Goal: Task Accomplishment & Management: Use online tool/utility

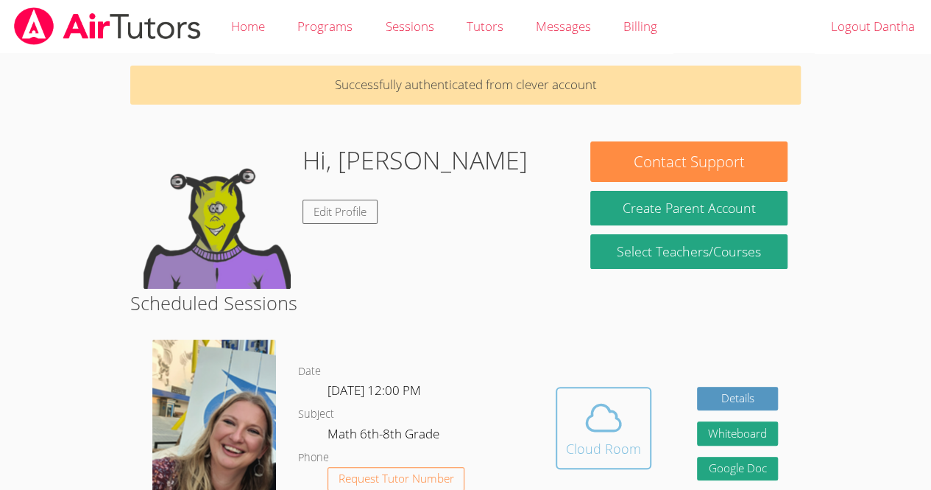
click at [607, 410] on icon at bounding box center [603, 417] width 41 height 41
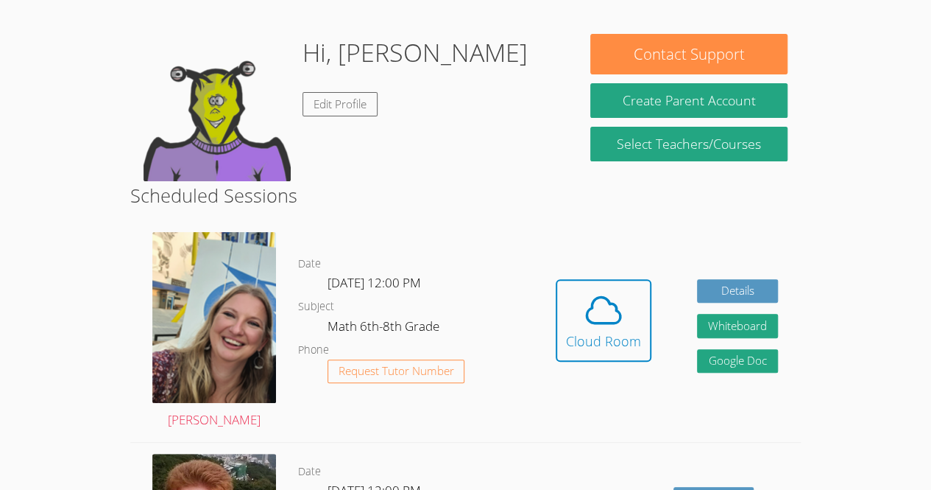
scroll to position [106, 0]
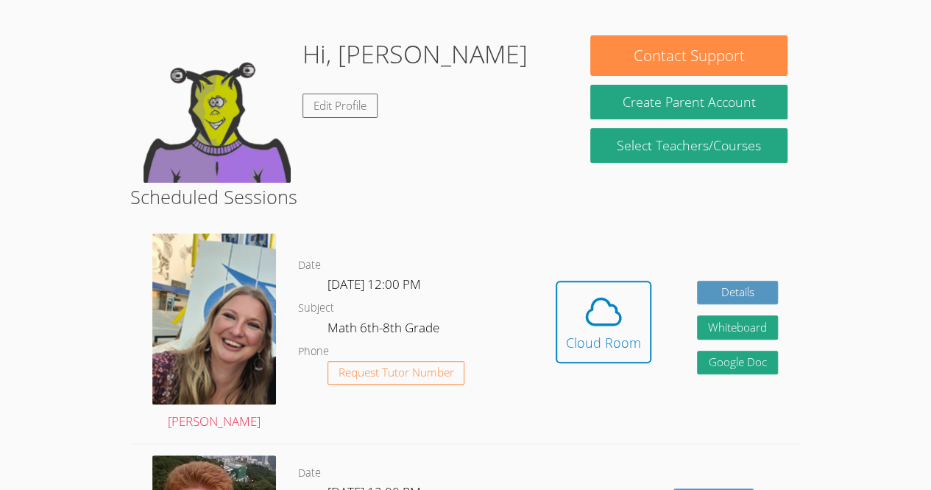
click at [610, 345] on div "Cloud Room" at bounding box center [603, 342] width 75 height 21
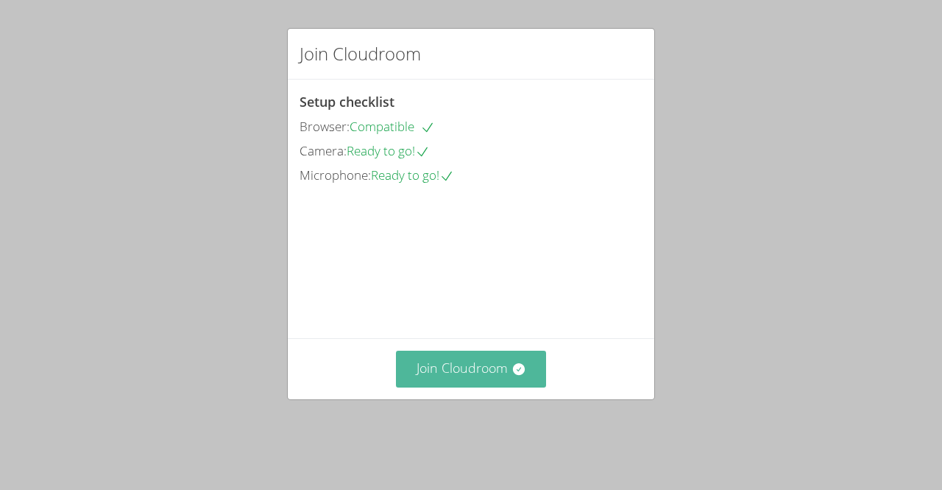
click at [454, 387] on button "Join Cloudroom" at bounding box center [471, 368] width 151 height 36
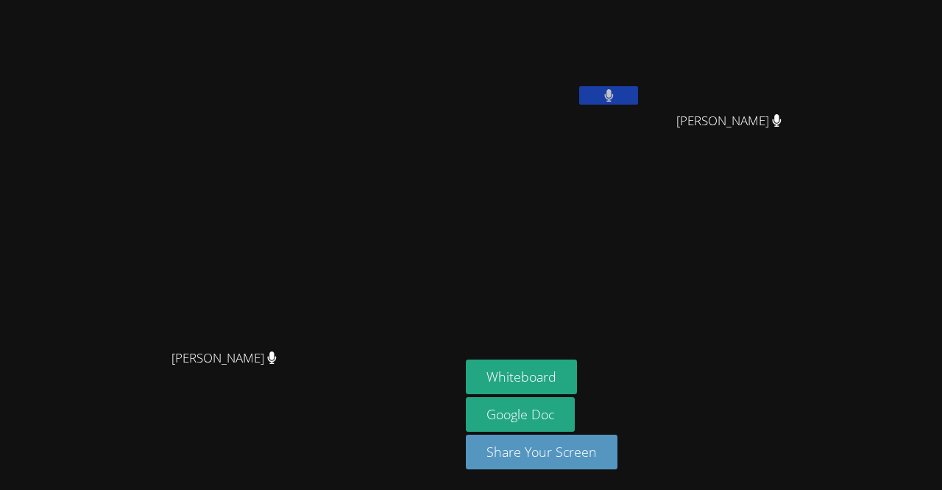
click at [886, 114] on div "Sarah Skonicki Sarah Skonicki Dantha Cetoute Sharn-Anne Mezy Sharn-Anne Mezy Wh…" at bounding box center [471, 245] width 942 height 490
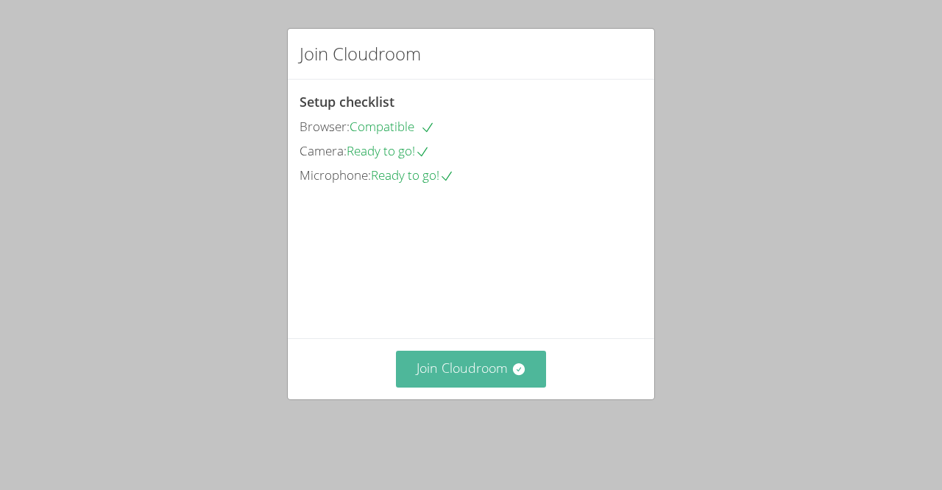
click at [484, 387] on button "Join Cloudroom" at bounding box center [471, 368] width 151 height 36
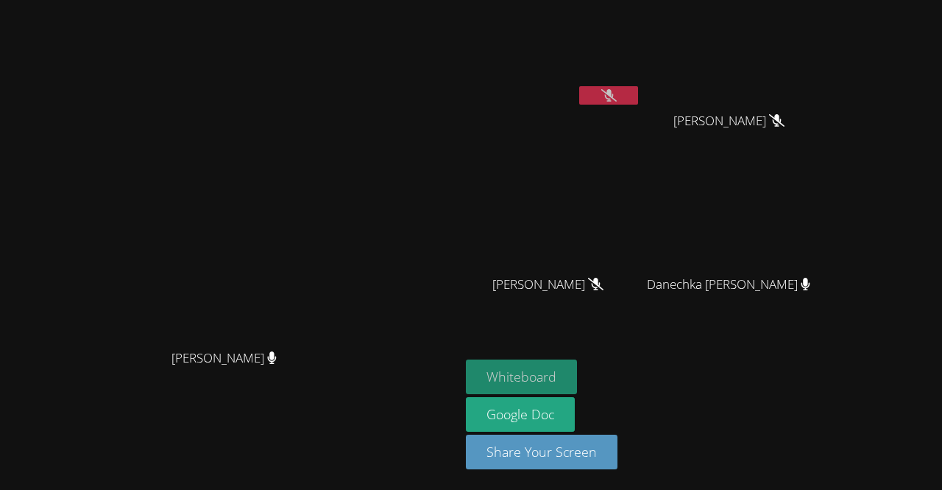
click at [577, 378] on button "Whiteboard" at bounding box center [521, 376] width 111 height 35
click at [617, 90] on icon at bounding box center [609, 95] width 15 height 13
click at [617, 91] on icon at bounding box center [609, 95] width 15 height 13
click at [785, 114] on icon at bounding box center [776, 120] width 15 height 13
click at [638, 92] on button at bounding box center [608, 95] width 59 height 18
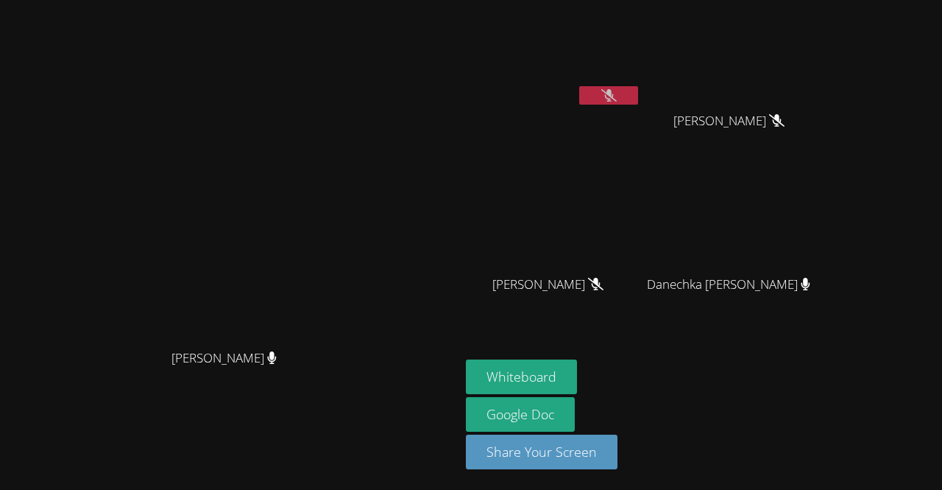
click at [641, 81] on video at bounding box center [553, 55] width 175 height 99
click at [617, 96] on icon at bounding box center [609, 95] width 15 height 13
click at [614, 91] on icon at bounding box center [609, 95] width 10 height 13
click at [577, 376] on button "Whiteboard" at bounding box center [521, 376] width 111 height 35
click at [638, 98] on button at bounding box center [608, 95] width 59 height 18
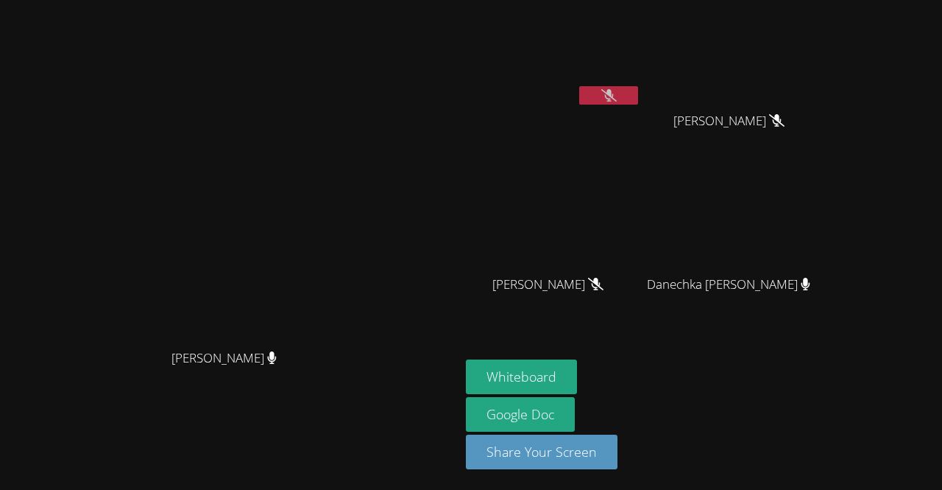
click at [638, 93] on button at bounding box center [608, 95] width 59 height 18
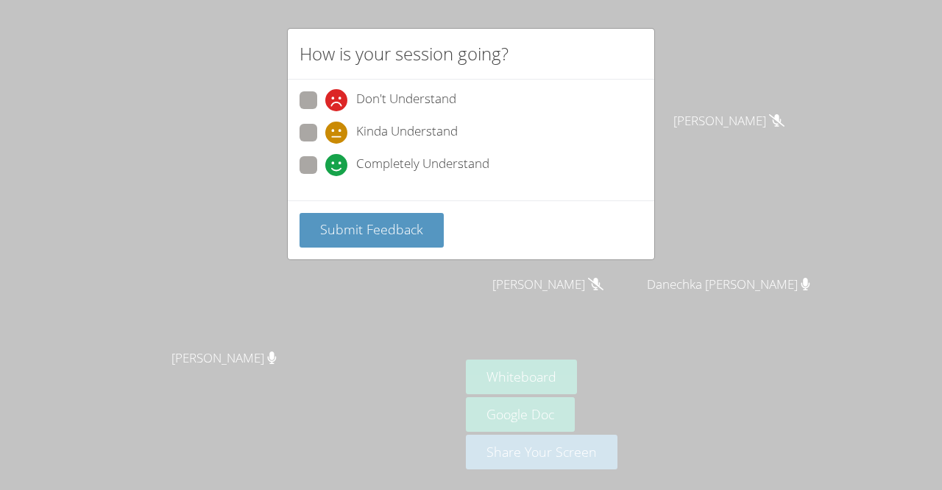
click at [384, 164] on span "Completely Understand" at bounding box center [422, 165] width 133 height 22
click at [338, 164] on input "Completely Understand" at bounding box center [331, 162] width 13 height 13
radio input "true"
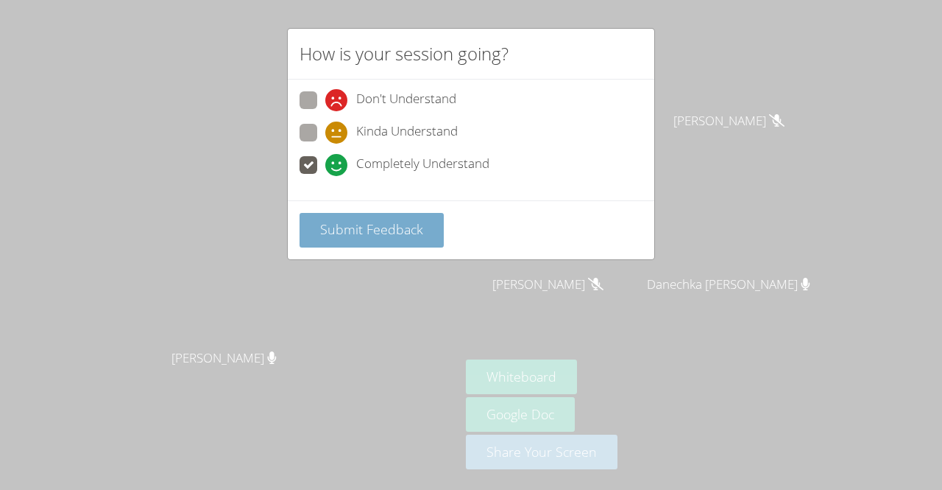
click at [403, 233] on span "Submit Feedback" at bounding box center [371, 229] width 103 height 18
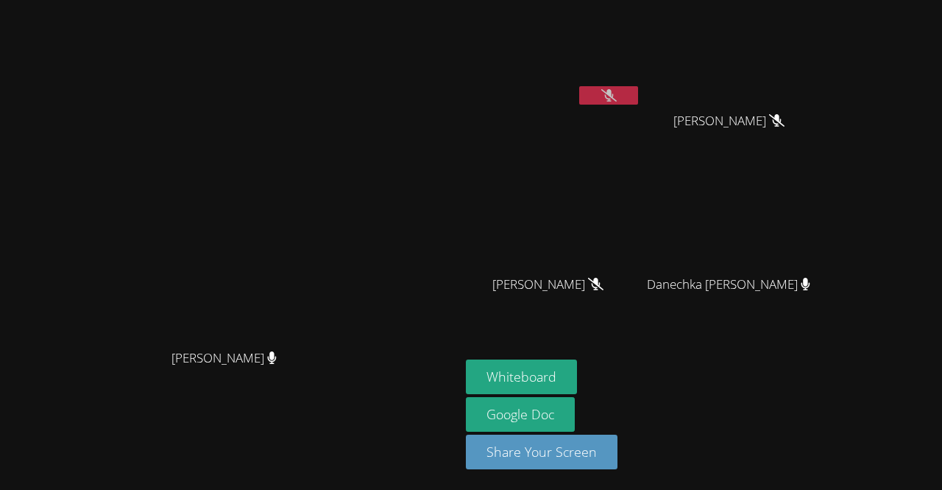
click at [617, 96] on icon at bounding box center [609, 95] width 15 height 13
click at [617, 95] on icon at bounding box center [609, 95] width 15 height 13
click at [638, 95] on button at bounding box center [608, 95] width 59 height 18
click at [577, 379] on button "Whiteboard" at bounding box center [521, 376] width 111 height 35
click at [617, 93] on icon at bounding box center [609, 95] width 15 height 13
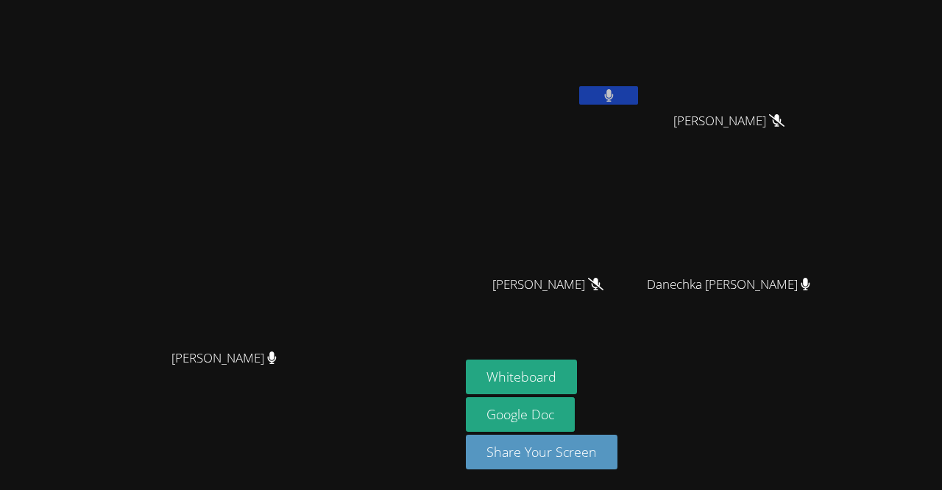
click at [638, 93] on button at bounding box center [608, 95] width 59 height 18
click at [617, 93] on icon at bounding box center [609, 95] width 15 height 13
click at [614, 94] on icon at bounding box center [609, 95] width 10 height 13
click at [617, 94] on icon at bounding box center [609, 95] width 15 height 13
